Goal: Navigation & Orientation: Go to known website

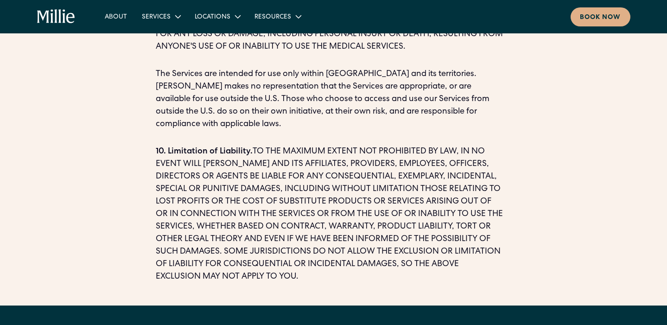
scroll to position [1971, 0]
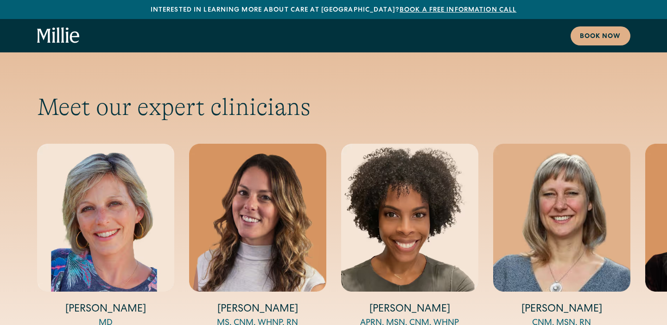
scroll to position [3045, 0]
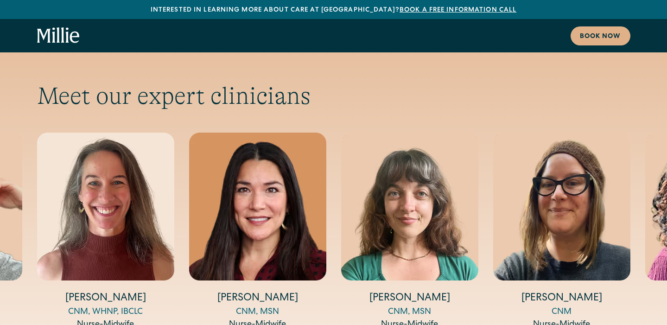
scroll to position [3044, 0]
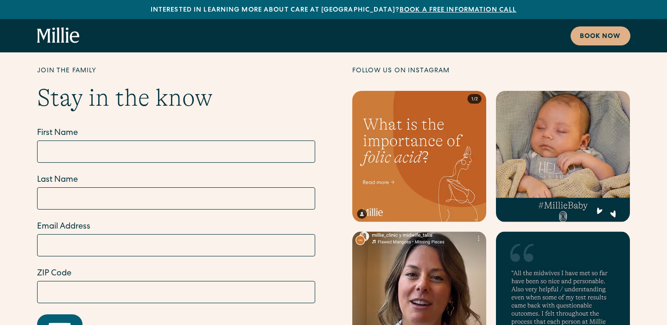
scroll to position [5000, 0]
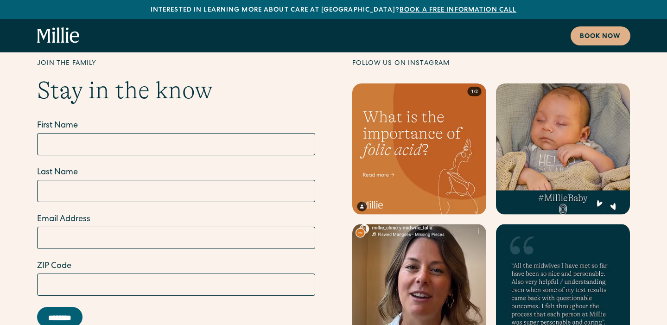
click at [404, 225] on link at bounding box center [419, 289] width 134 height 131
